Goal: Find contact information: Find contact information

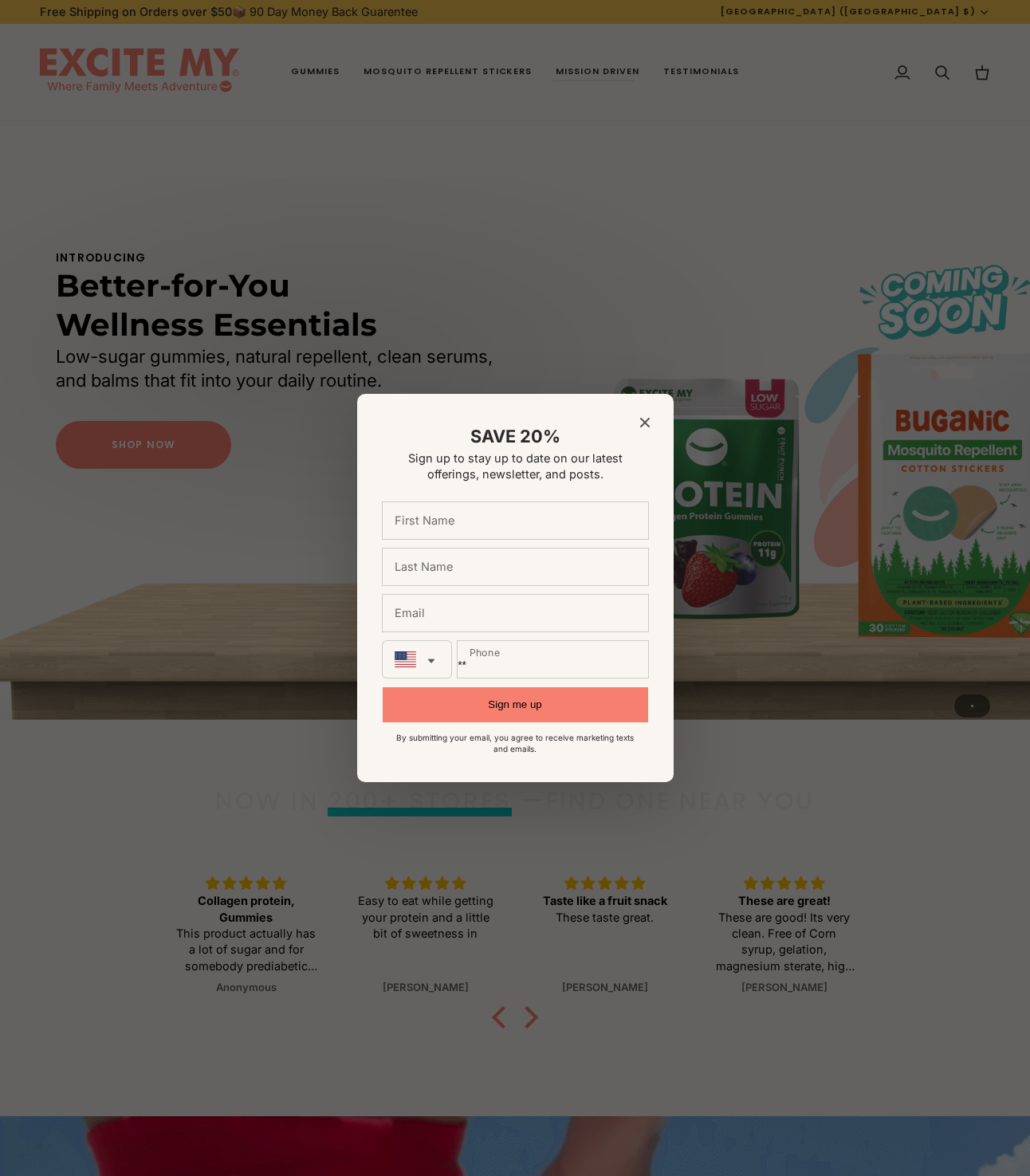
click at [634, 72] on div at bounding box center [515, 588] width 1030 height 1176
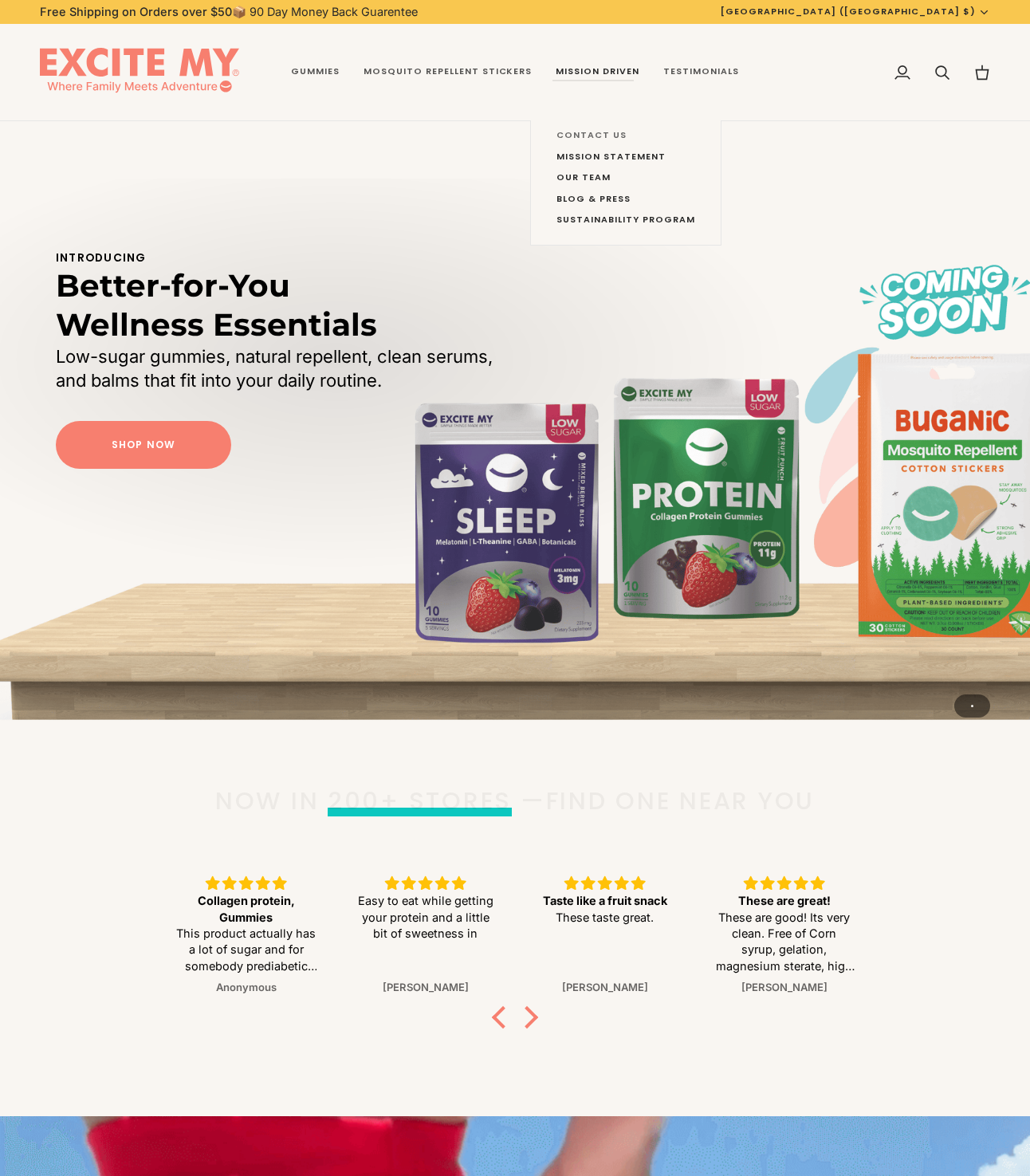
click at [588, 142] on span "Contact Us" at bounding box center [626, 135] width 138 height 13
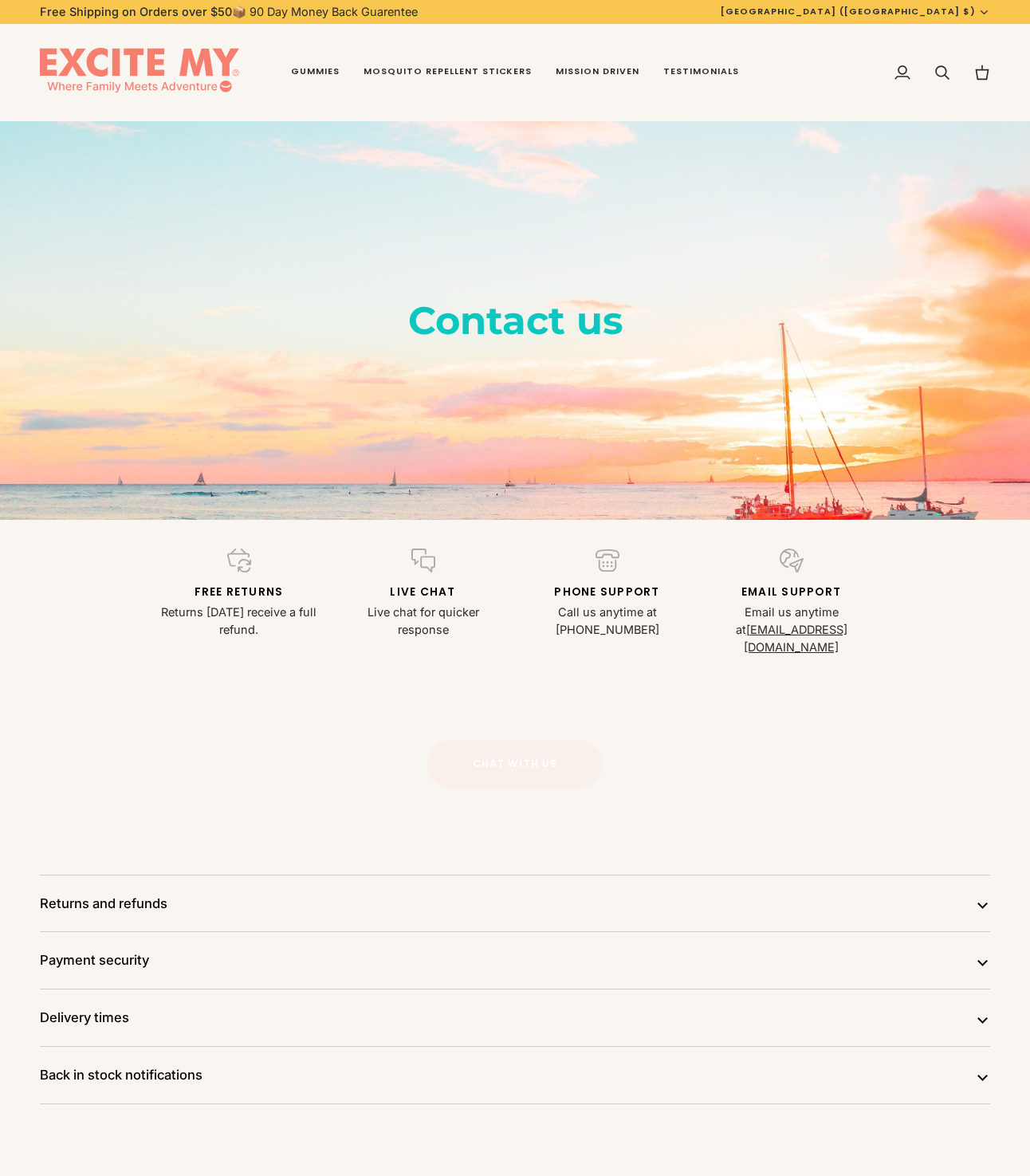
click at [534, 763] on button "Chat with Us" at bounding box center [515, 763] width 175 height 48
click at [162, 682] on div "Free returns Returns within 90 days receive a full refund. Live Chat Live chat …" at bounding box center [515, 622] width 1030 height 204
